Goal: Information Seeking & Learning: Find specific fact

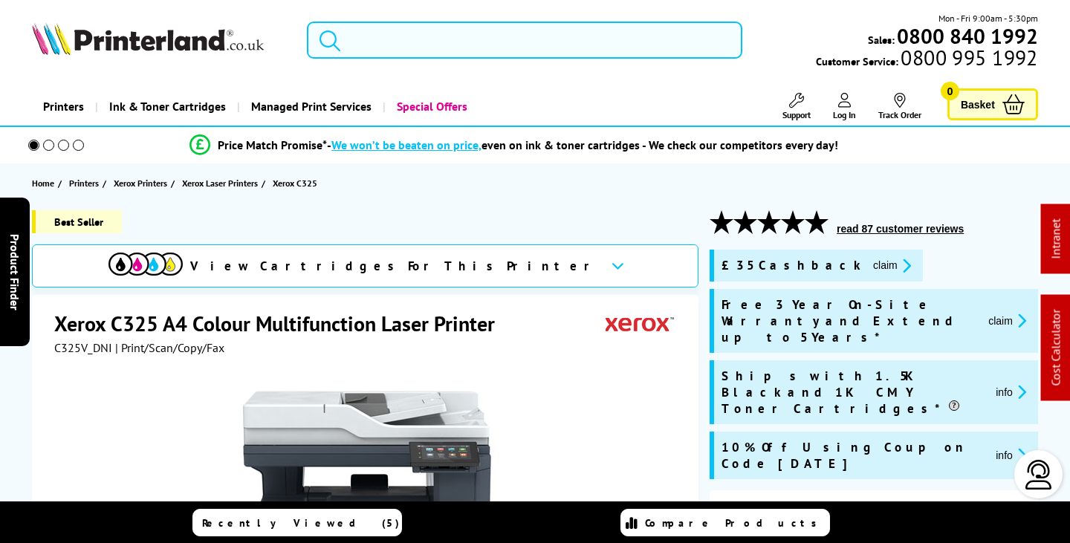
click at [364, 39] on input "search" at bounding box center [524, 40] width 435 height 37
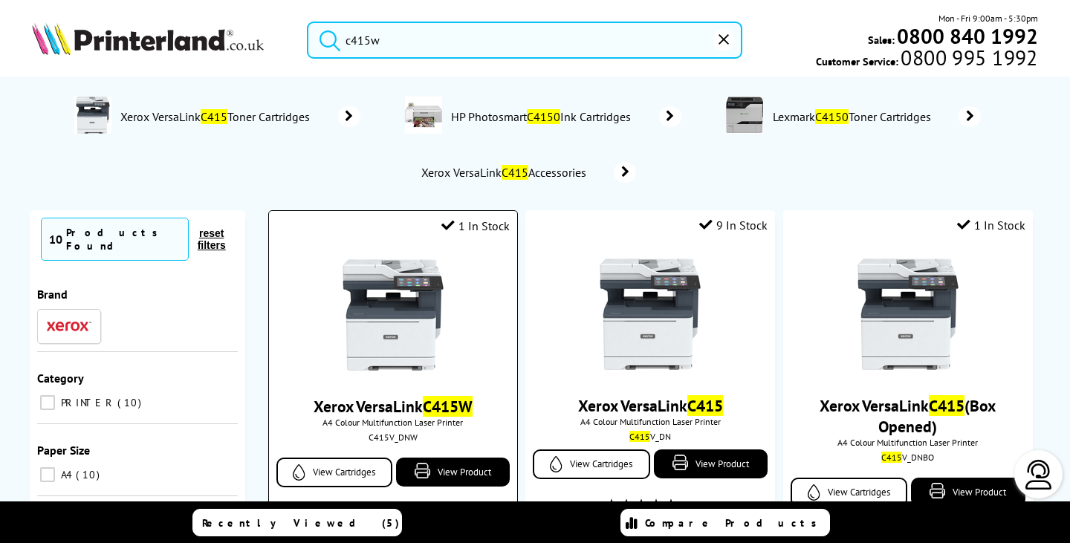
type input "c415w"
click at [404, 351] on img at bounding box center [392, 314] width 111 height 111
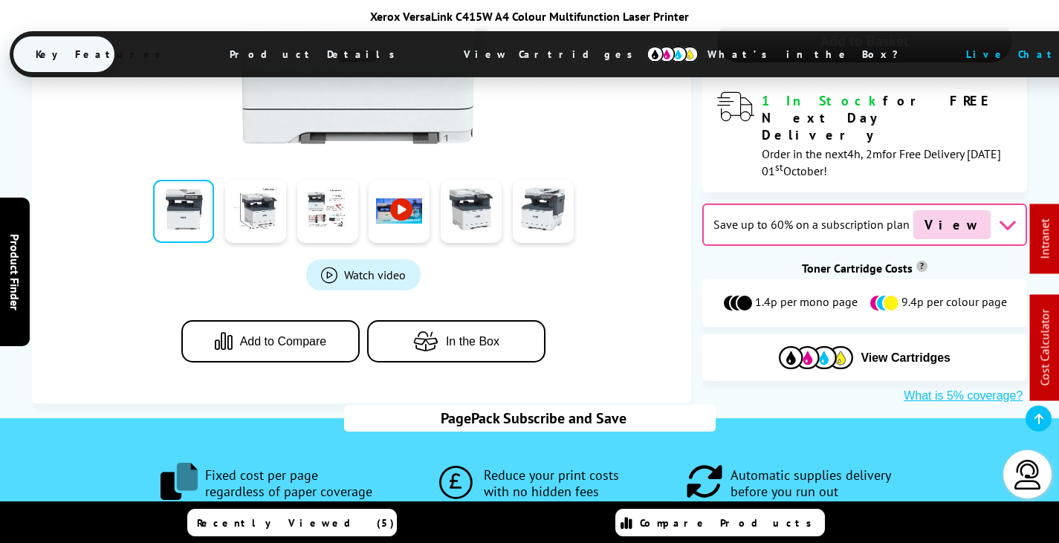
scroll to position [595, 0]
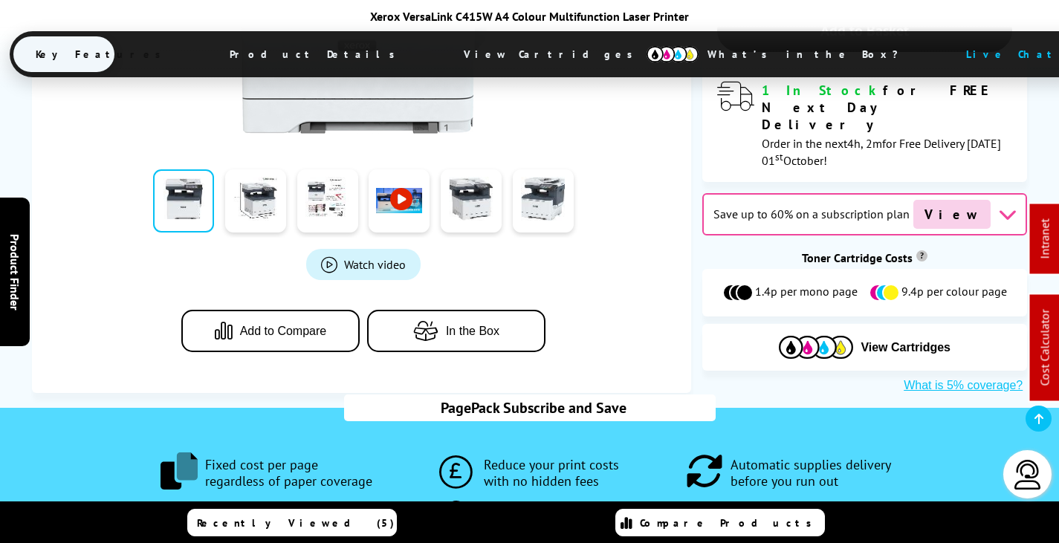
click at [496, 54] on span "View Cartridges" at bounding box center [554, 54] width 227 height 39
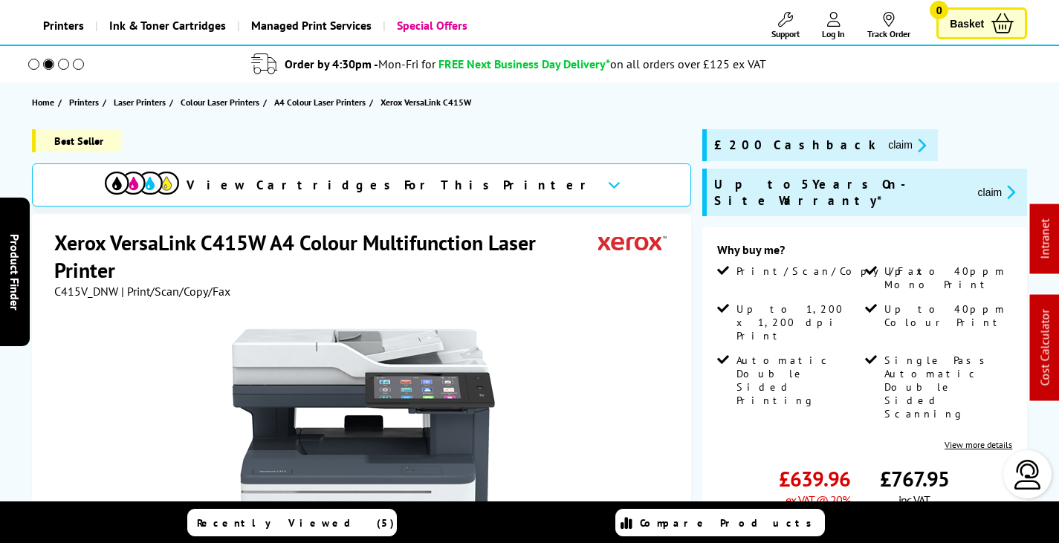
scroll to position [74, 0]
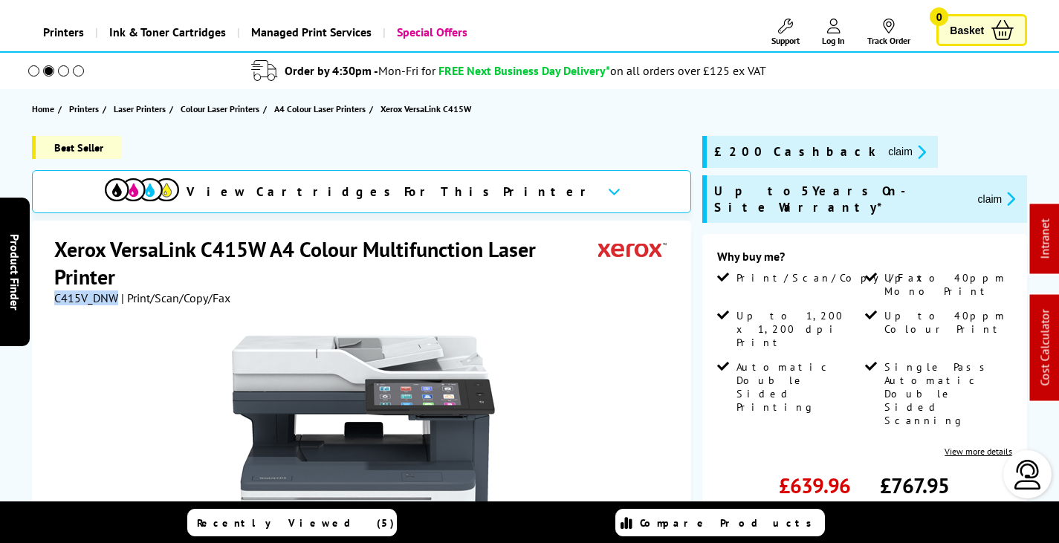
drag, startPoint x: 117, startPoint y: 297, endPoint x: 54, endPoint y: 297, distance: 62.4
click at [54, 297] on span "C415V_DNW" at bounding box center [86, 298] width 64 height 15
copy span "C415V_DNW"
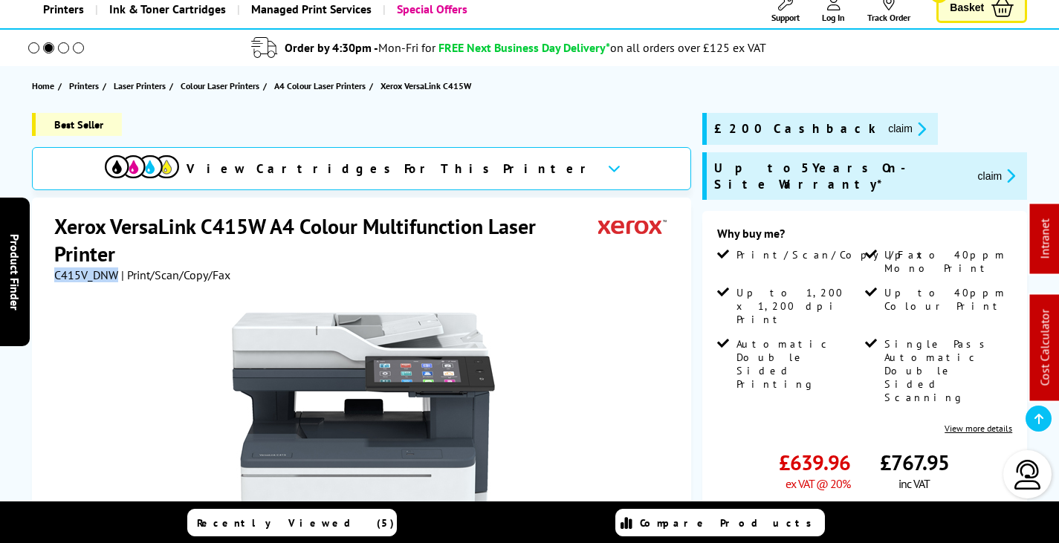
scroll to position [149, 0]
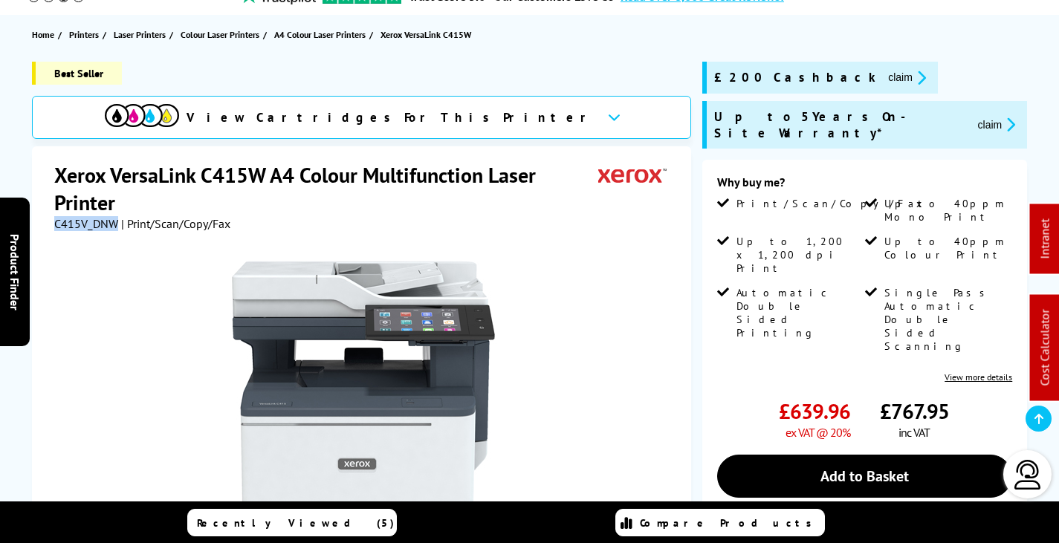
click at [884, 76] on button "claim" at bounding box center [907, 77] width 47 height 17
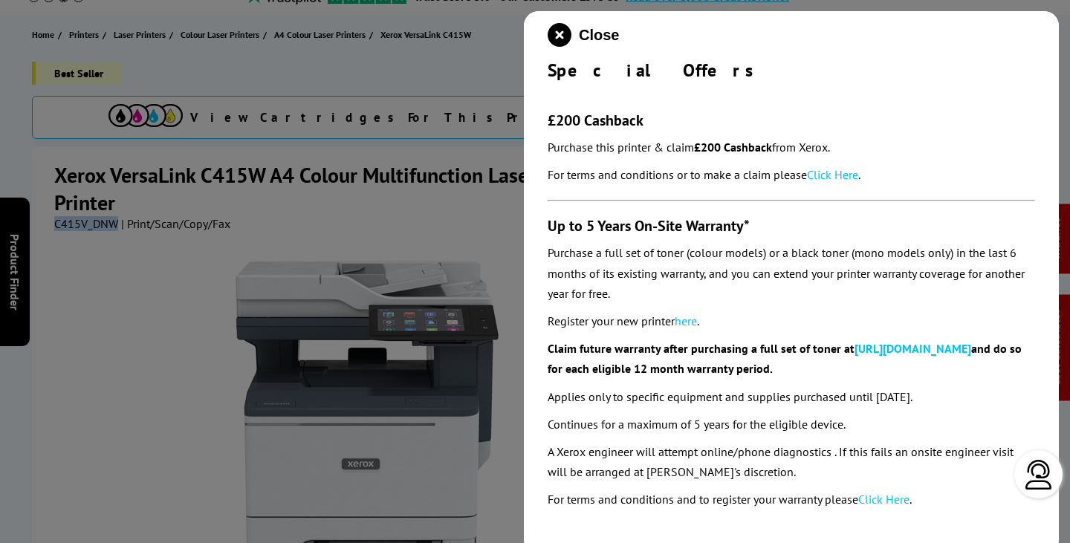
click at [844, 172] on link "Click Here" at bounding box center [832, 174] width 51 height 15
click at [566, 30] on icon "close modal" at bounding box center [560, 35] width 24 height 24
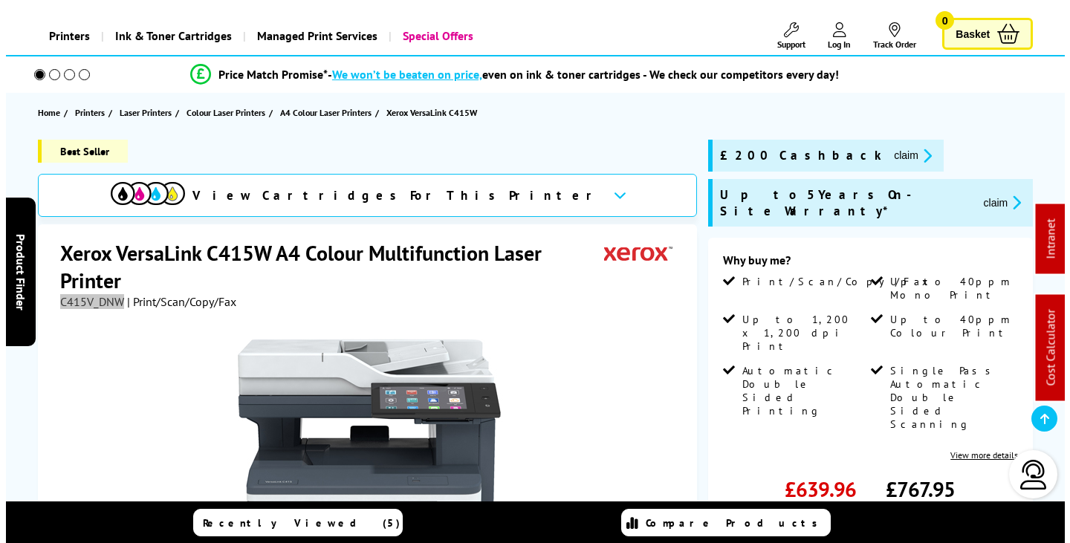
scroll to position [0, 0]
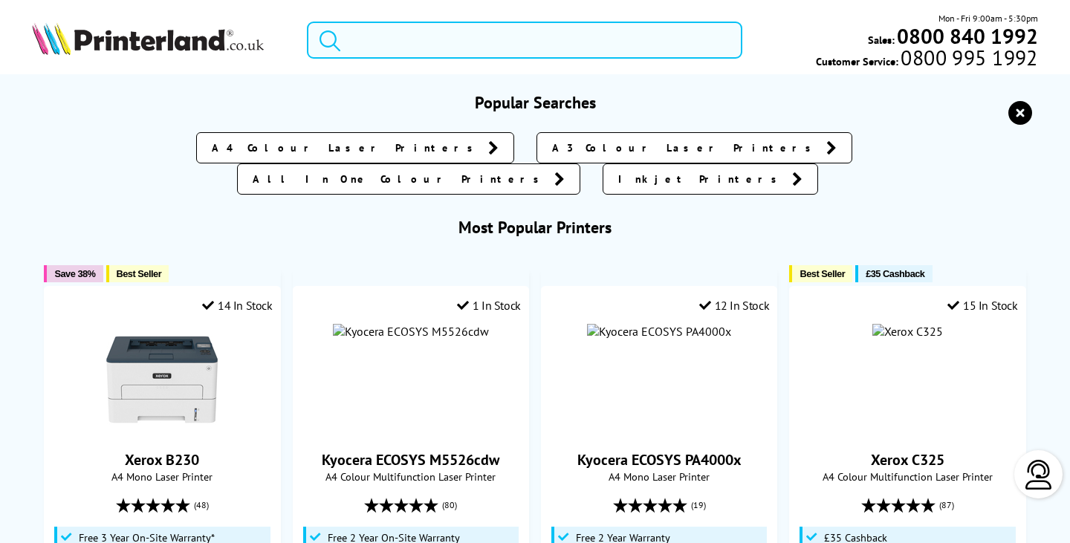
click at [444, 39] on input "search" at bounding box center [524, 40] width 435 height 37
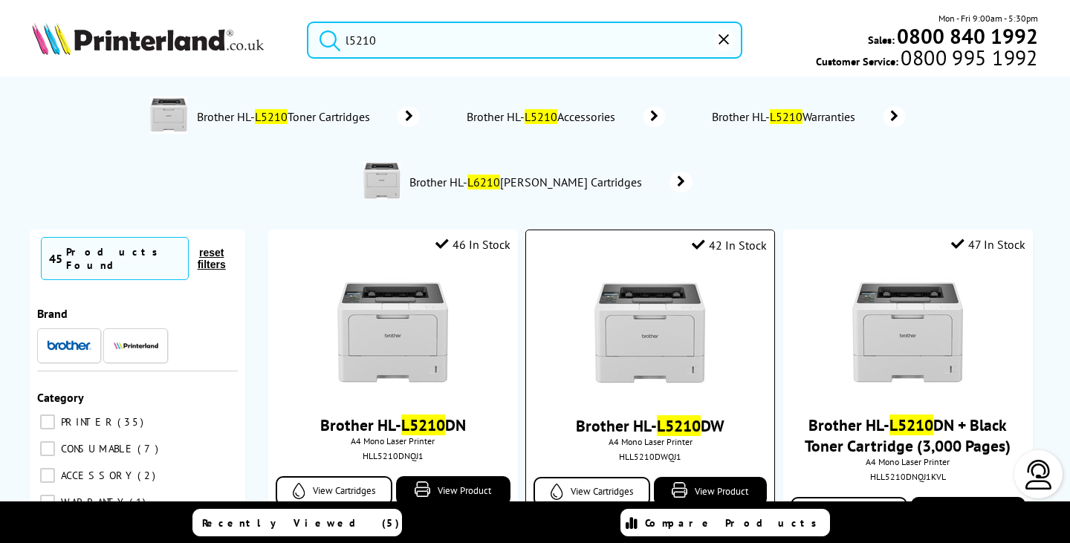
type input "l5210"
click at [664, 346] on img at bounding box center [650, 334] width 111 height 111
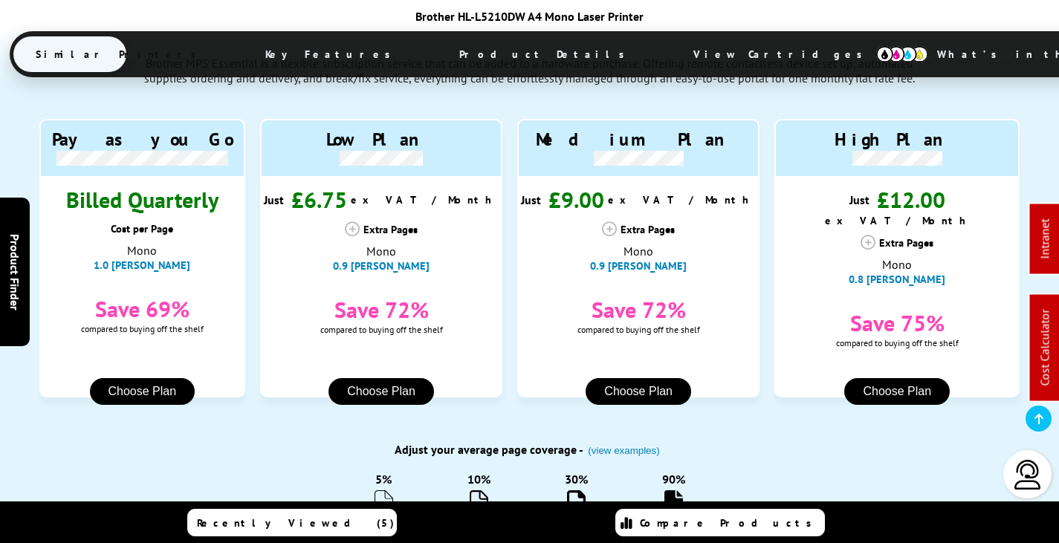
scroll to position [1412, 0]
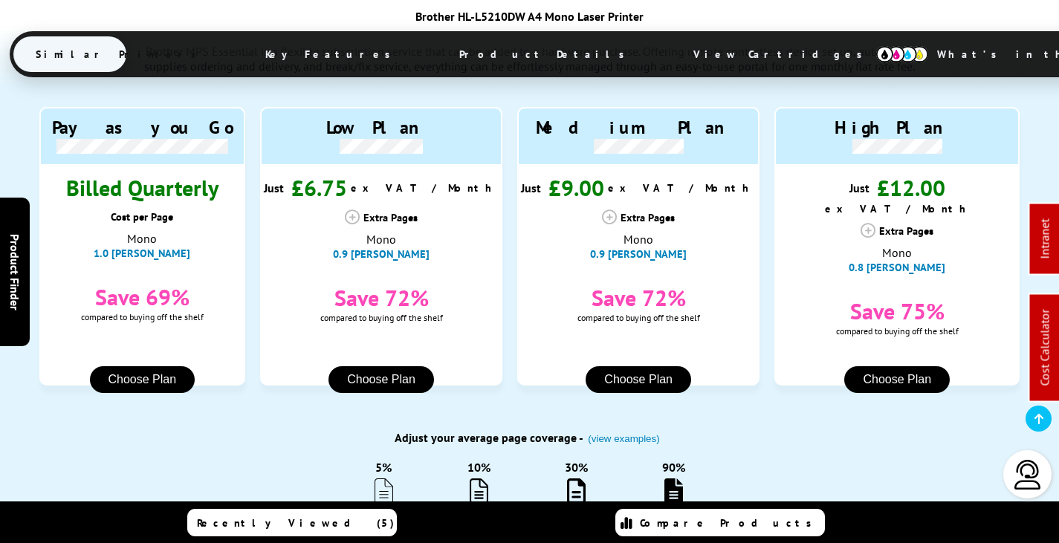
click at [671, 51] on span "View Cartridges" at bounding box center [784, 54] width 227 height 39
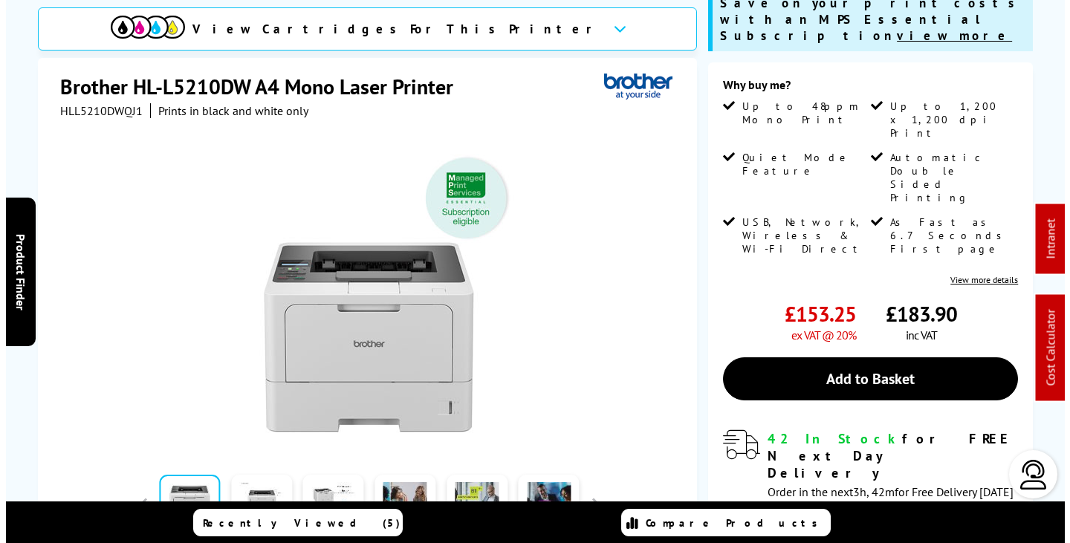
scroll to position [0, 0]
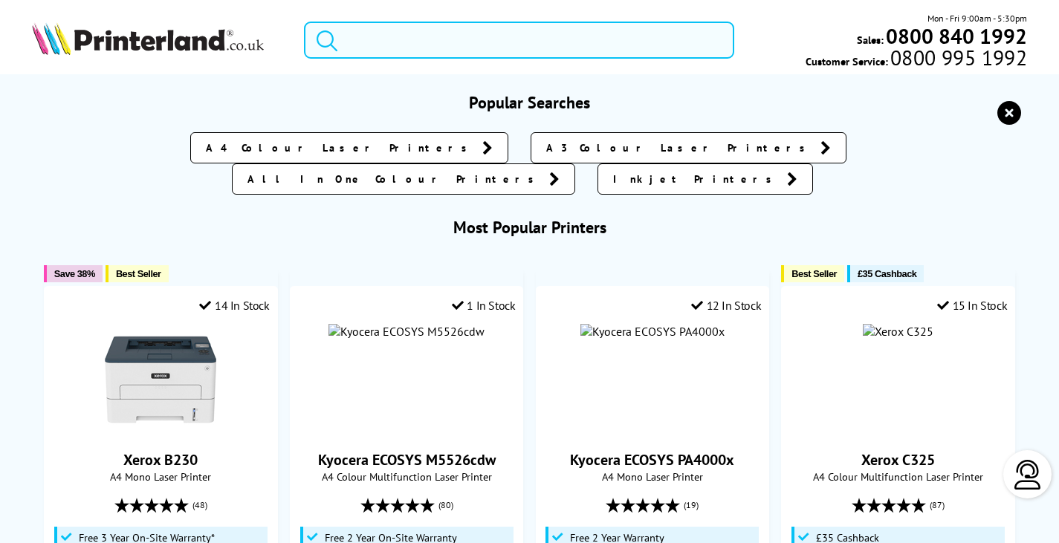
click at [369, 42] on input "search" at bounding box center [519, 40] width 430 height 37
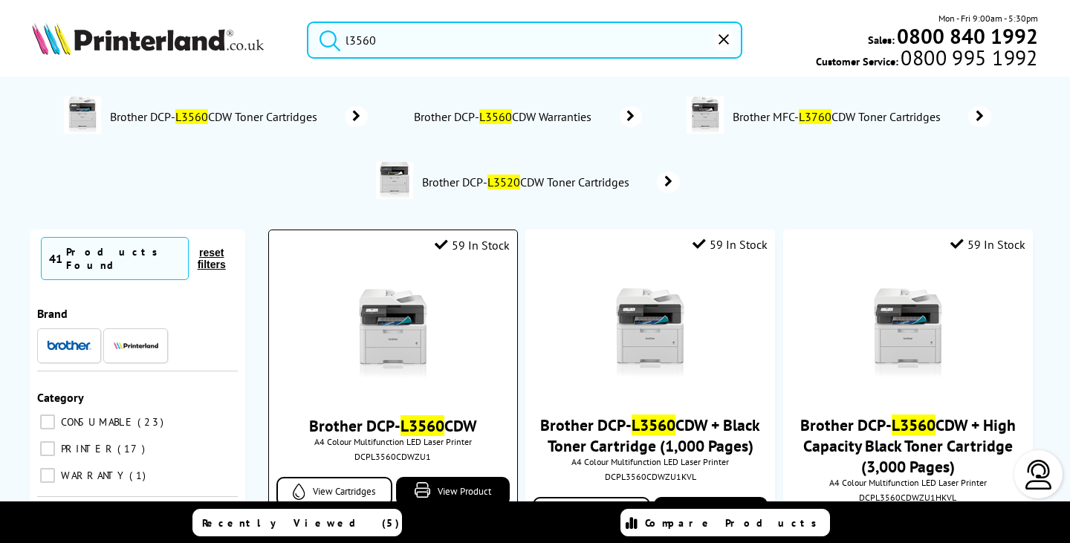
type input "l3560"
click at [397, 319] on img at bounding box center [392, 334] width 111 height 111
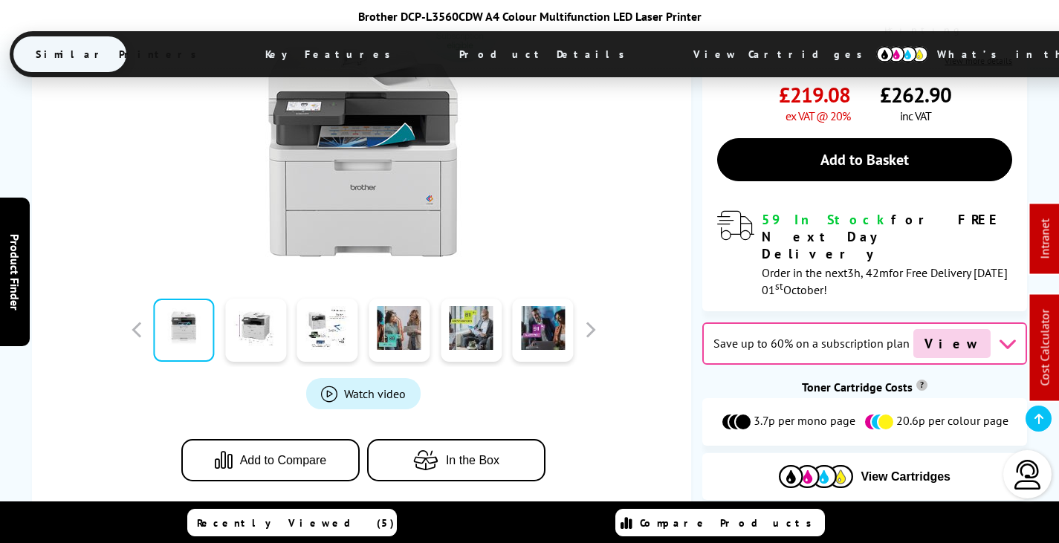
scroll to position [595, 0]
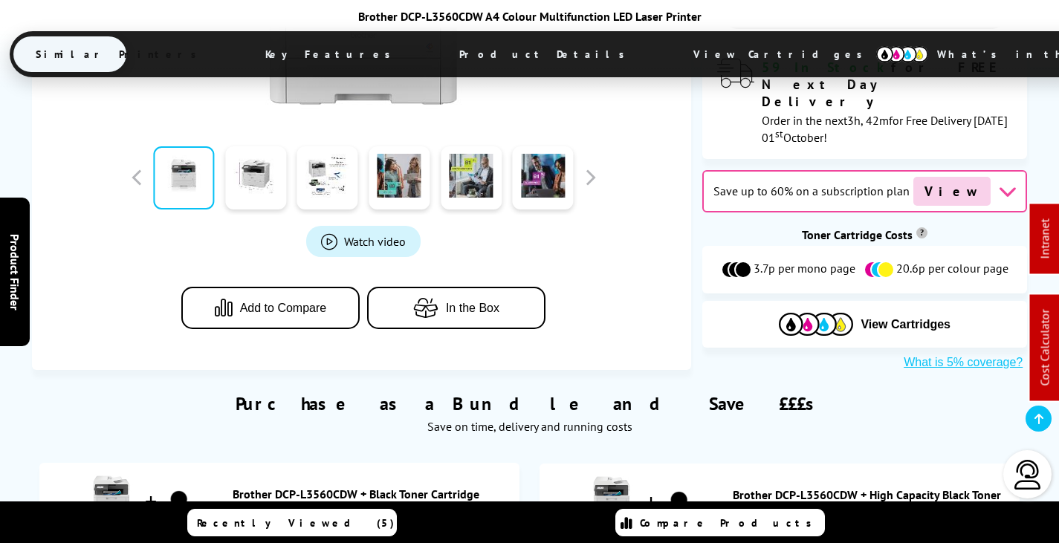
click at [671, 50] on span "View Cartridges" at bounding box center [784, 54] width 227 height 39
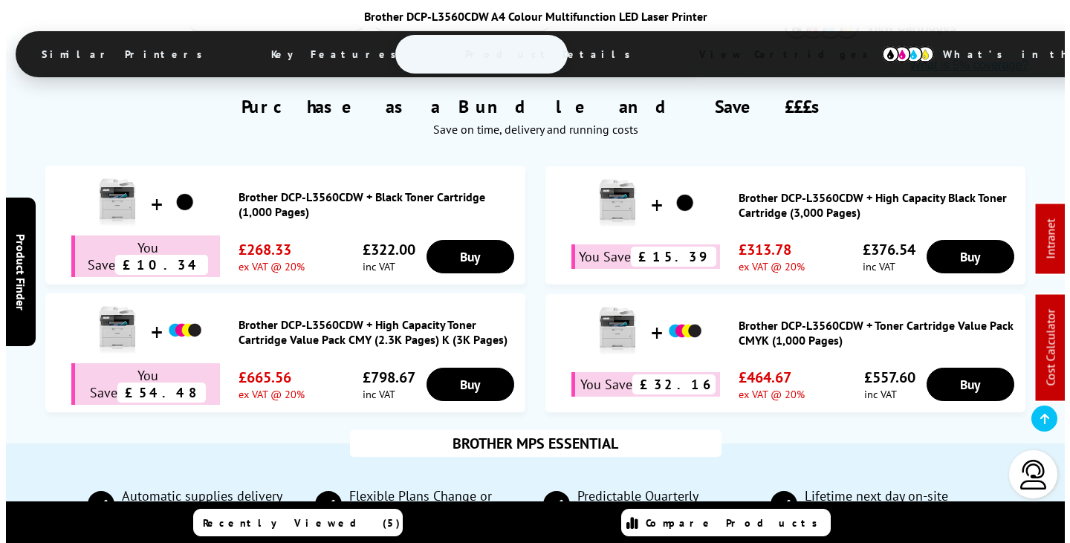
scroll to position [0, 0]
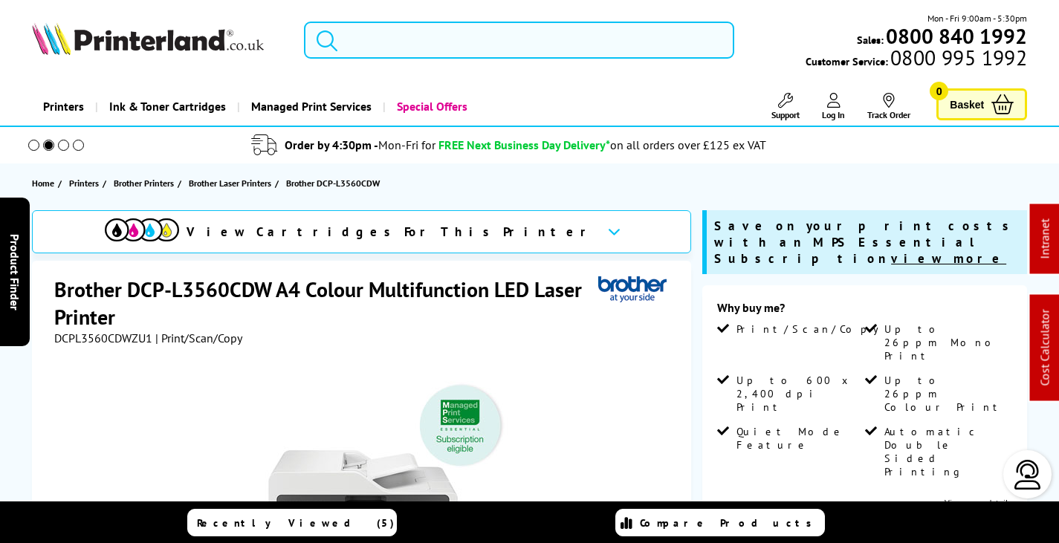
click at [453, 43] on input "search" at bounding box center [519, 40] width 430 height 37
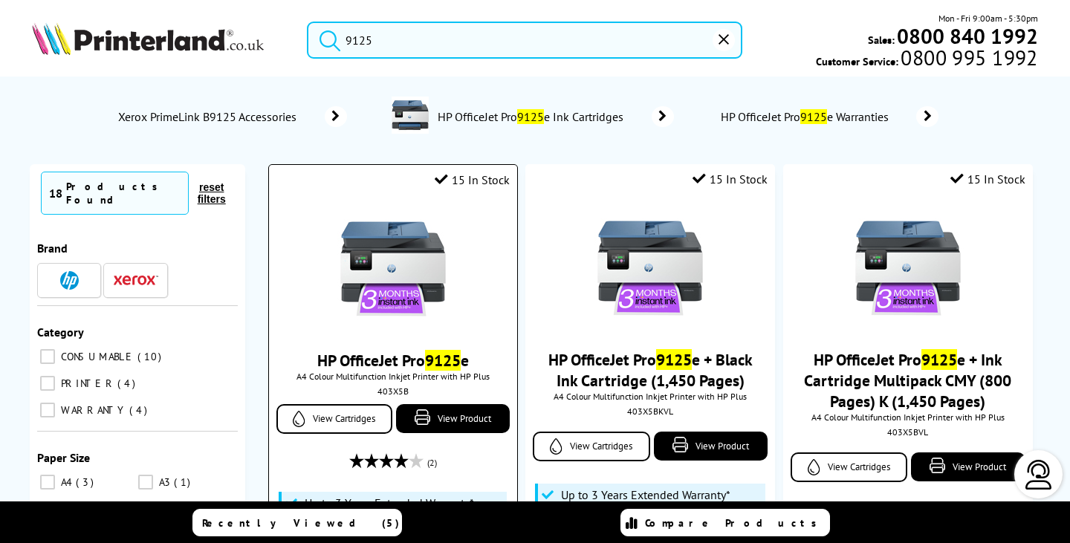
type input "9125"
drag, startPoint x: 383, startPoint y: 260, endPoint x: 389, endPoint y: 268, distance: 9.5
click at [383, 261] on img at bounding box center [392, 268] width 111 height 111
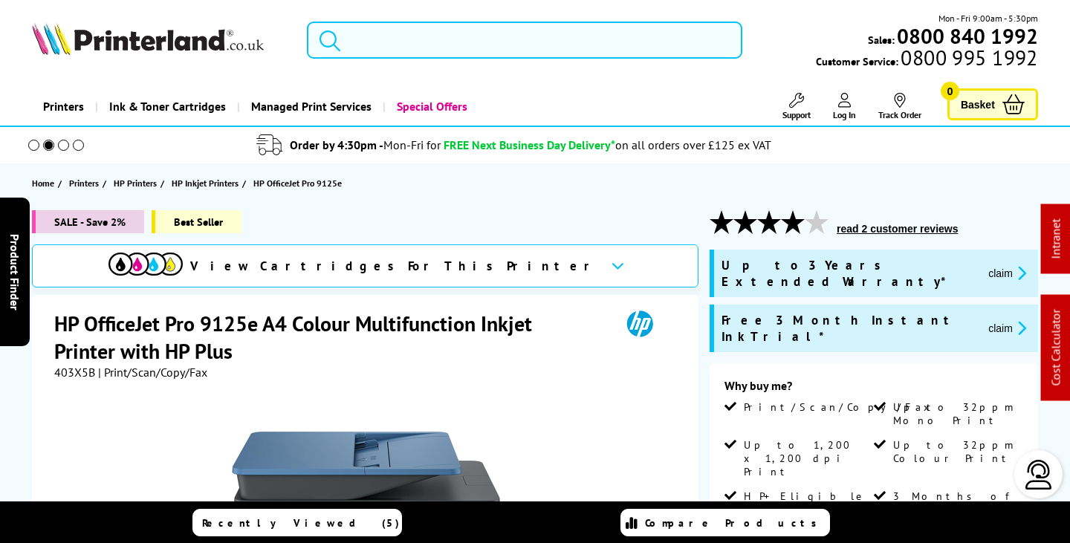
click at [402, 33] on input "search" at bounding box center [524, 40] width 435 height 37
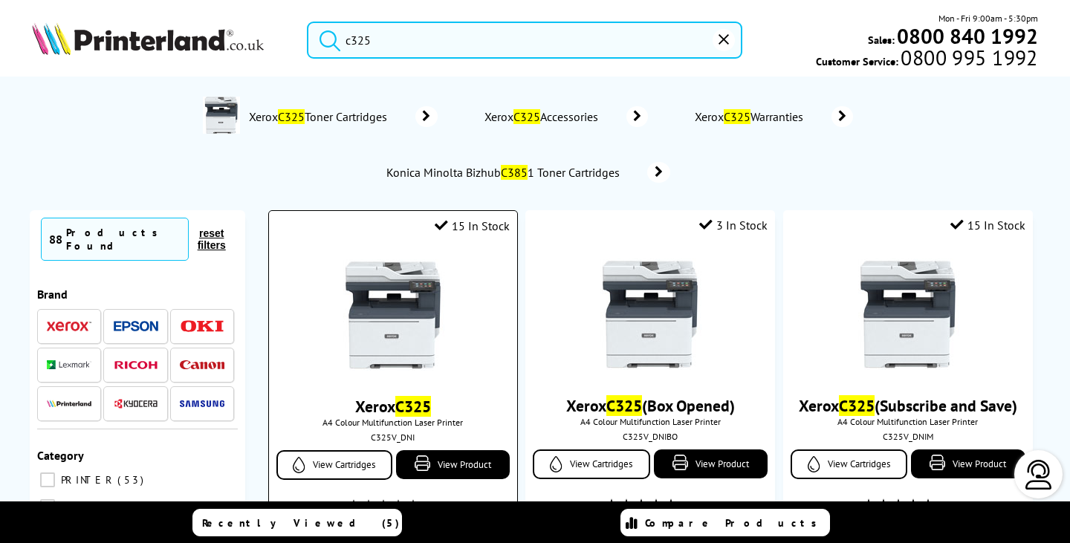
type input "c325"
click at [399, 326] on img at bounding box center [392, 314] width 111 height 111
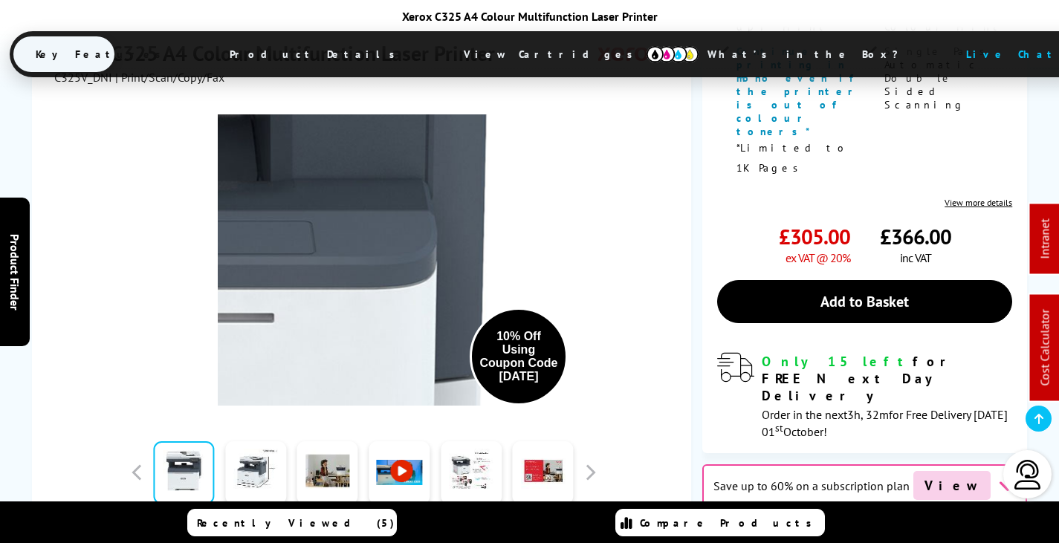
scroll to position [743, 0]
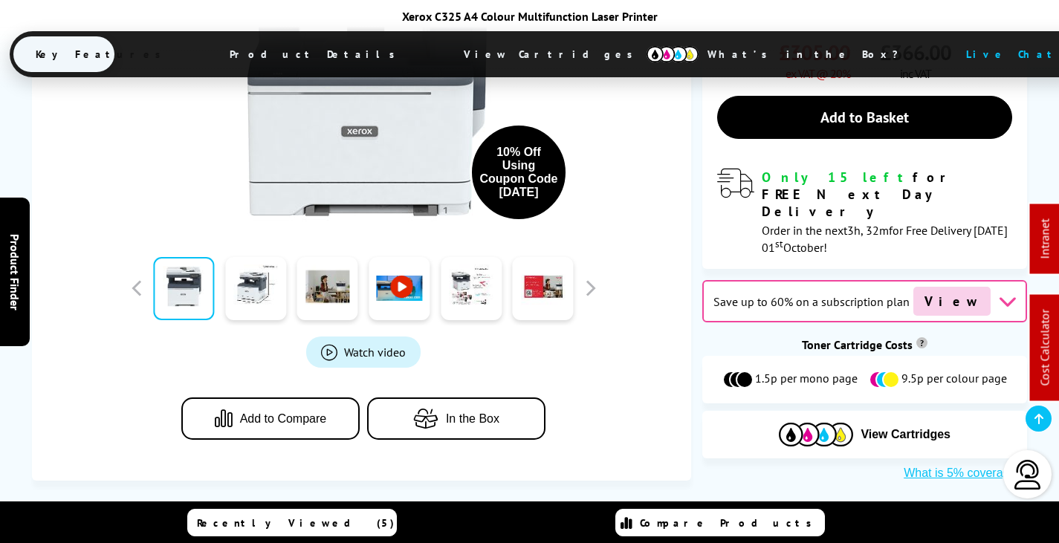
click at [534, 45] on span "View Cartridges" at bounding box center [554, 54] width 227 height 39
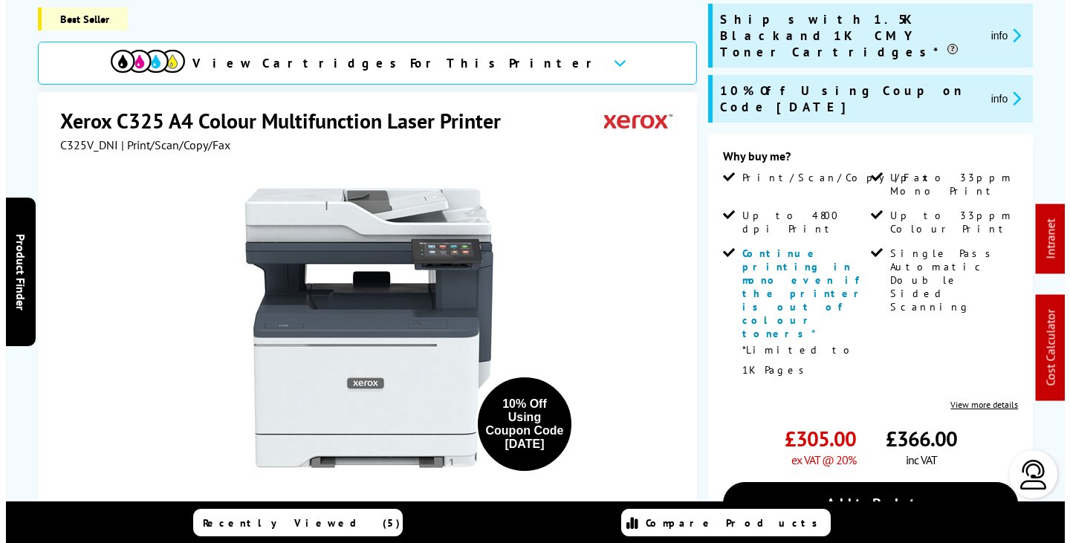
scroll to position [0, 0]
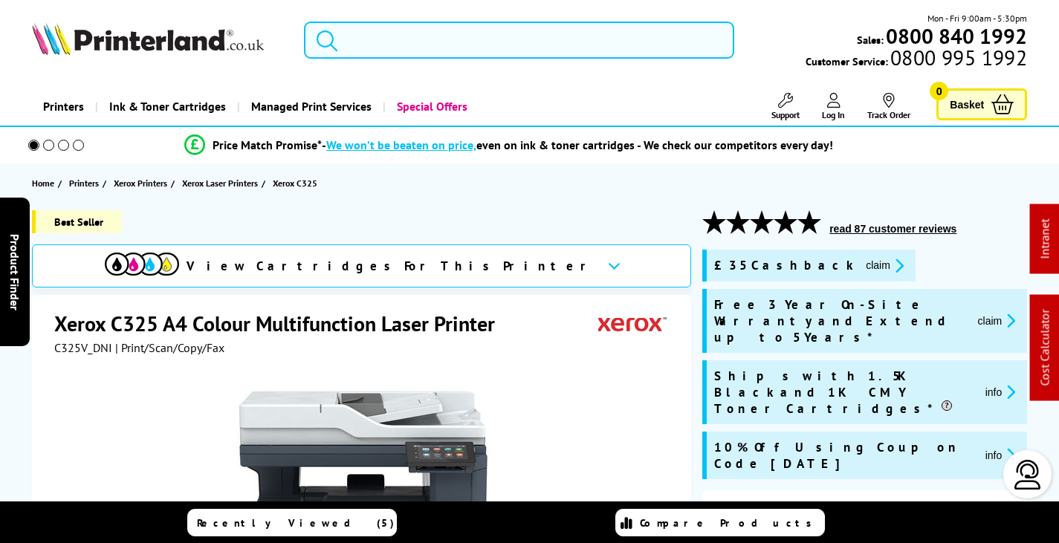
click at [497, 38] on input "search" at bounding box center [519, 40] width 430 height 37
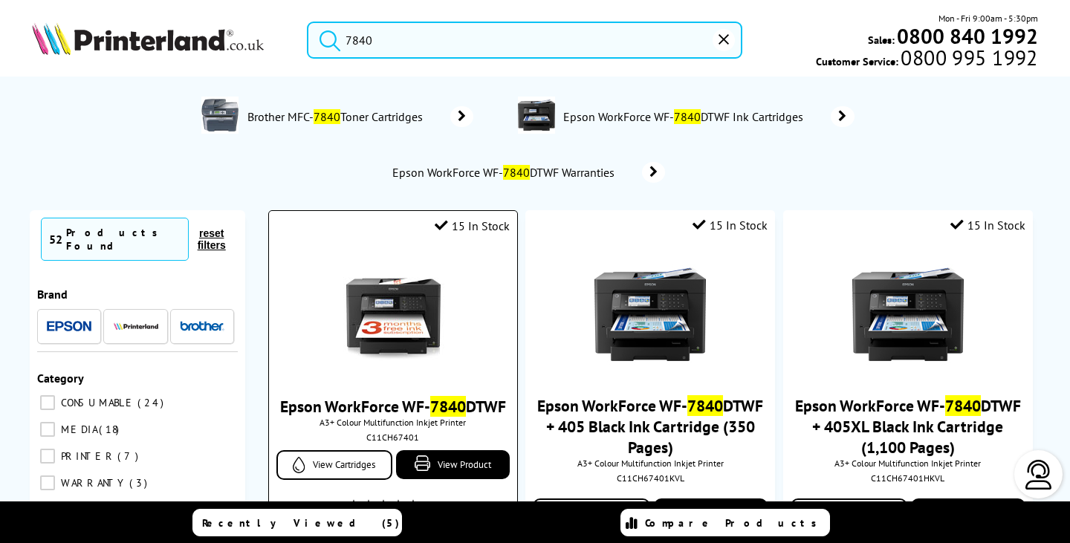
type input "7840"
click at [407, 302] on img at bounding box center [392, 314] width 111 height 111
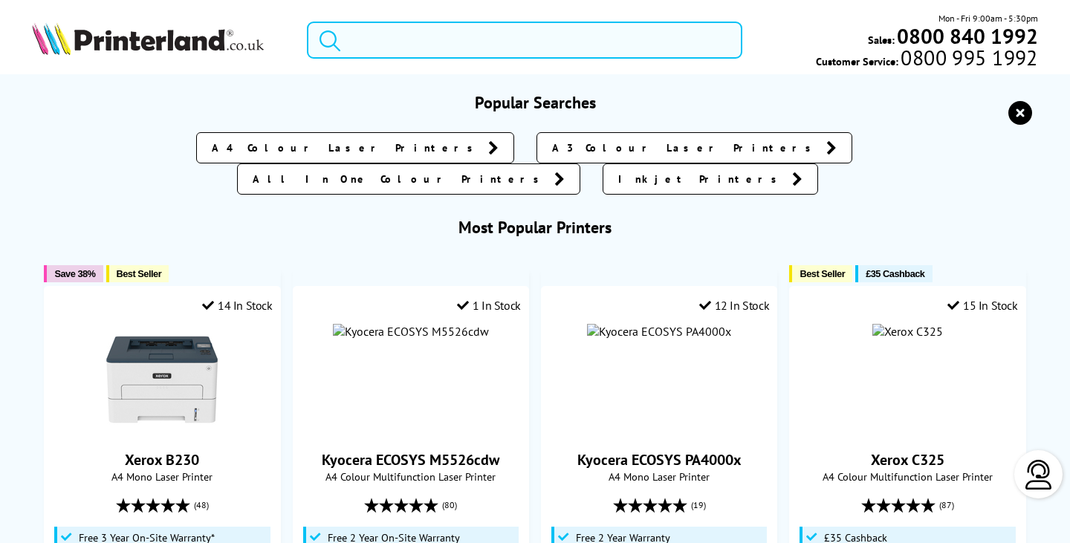
click at [450, 40] on input "search" at bounding box center [524, 40] width 435 height 37
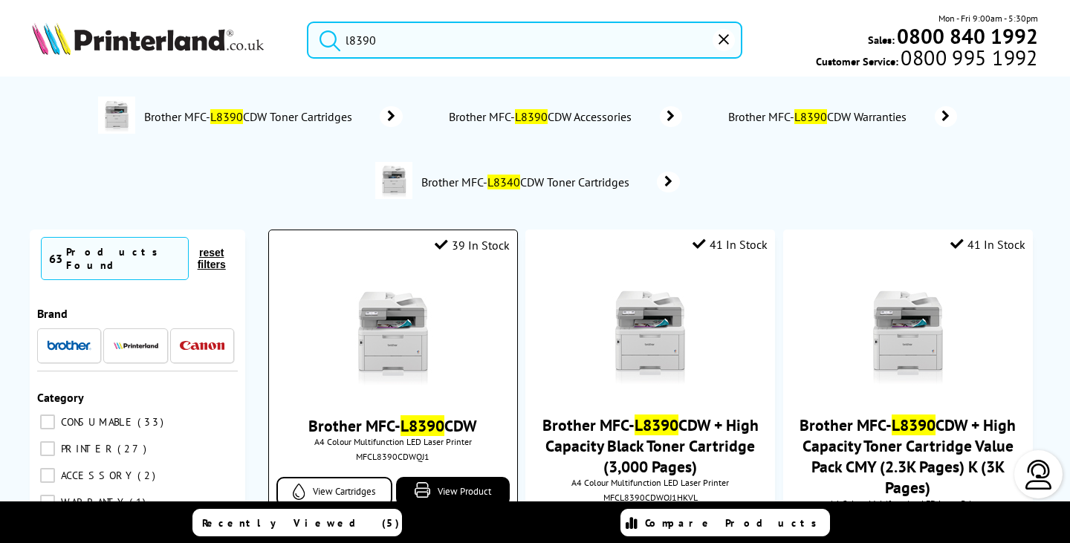
type input "l8390"
click at [393, 345] on img at bounding box center [392, 334] width 111 height 111
